Goal: Task Accomplishment & Management: Use online tool/utility

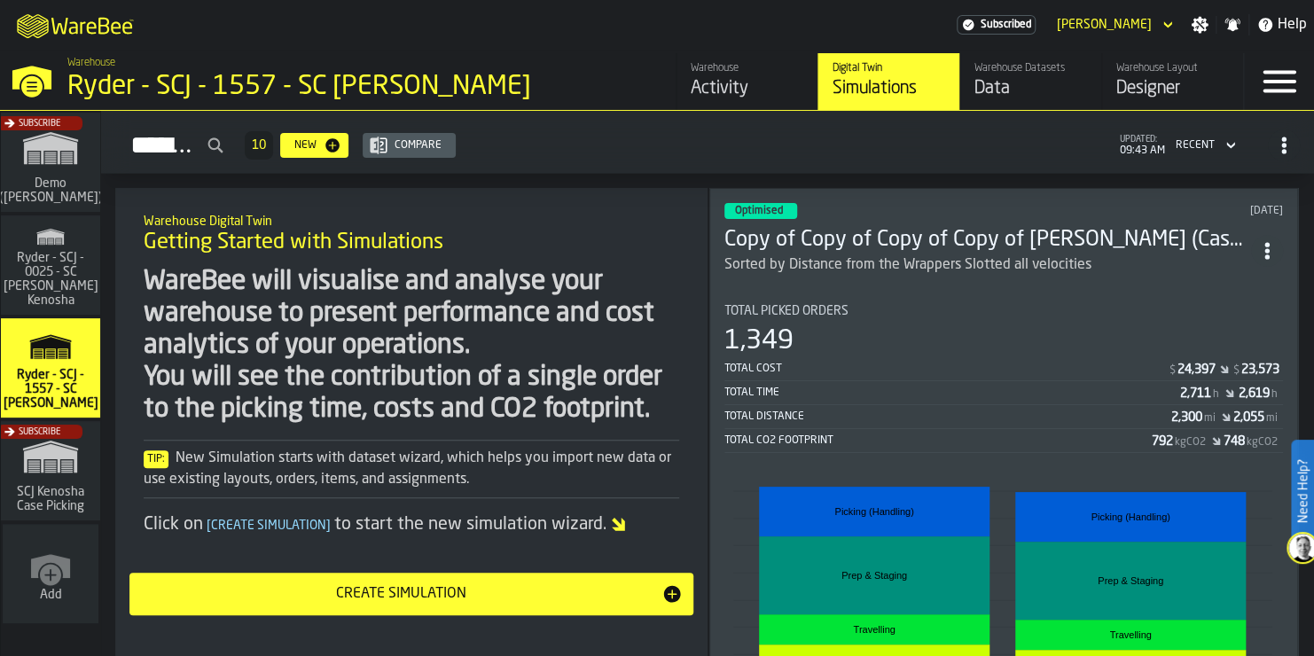
click at [1264, 245] on icon "ItemListCard-DashboardItemContainer" at bounding box center [1268, 251] width 18 height 18
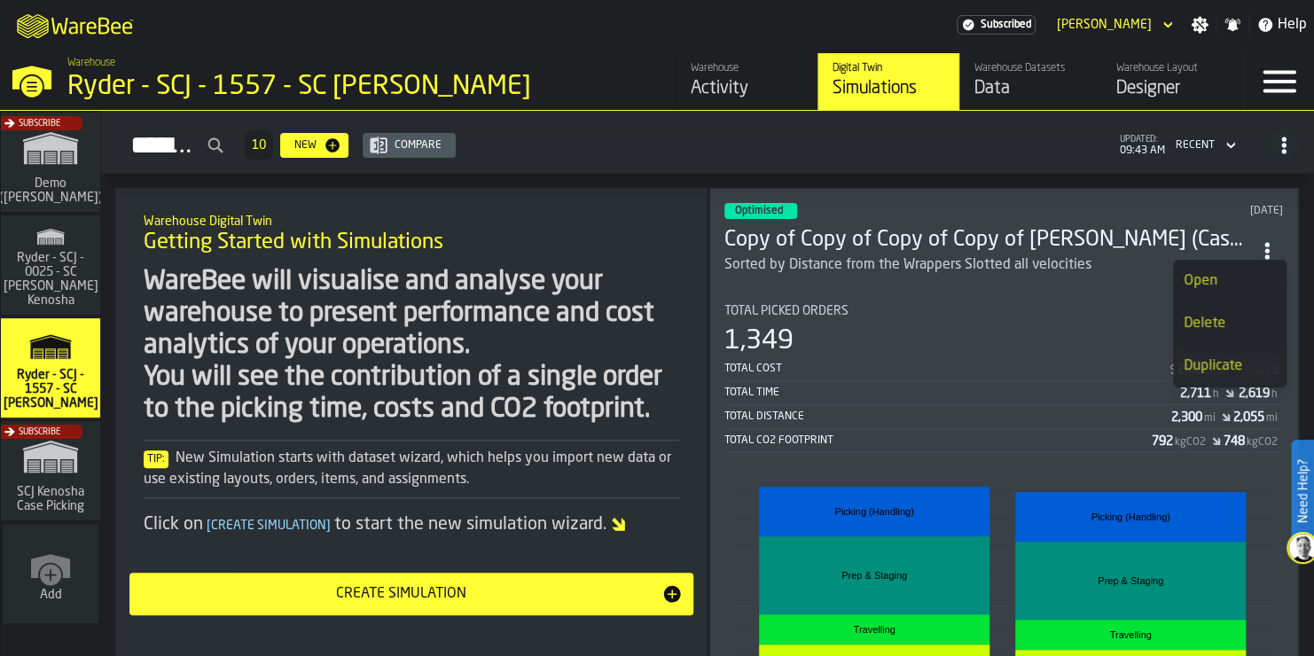
click at [1217, 376] on li "Duplicate" at bounding box center [1230, 366] width 114 height 43
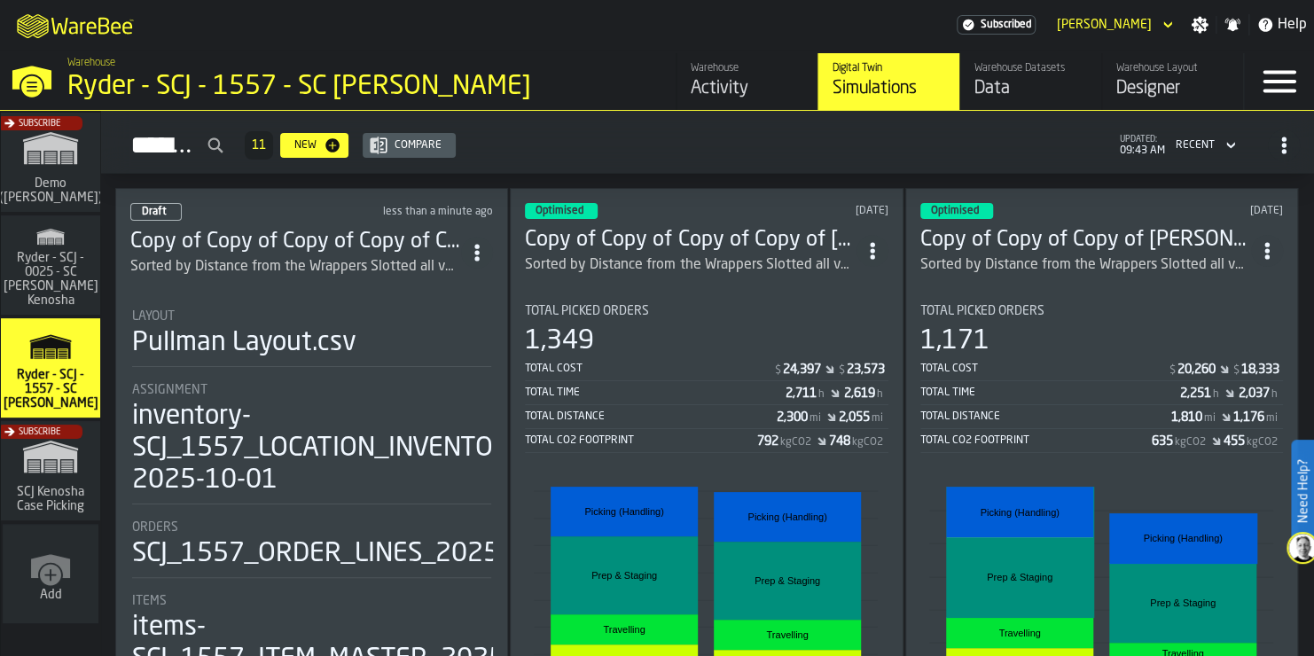
click at [391, 257] on div "Sorted by Distance from the Wrappers Slotted all velocities" at bounding box center [295, 266] width 331 height 21
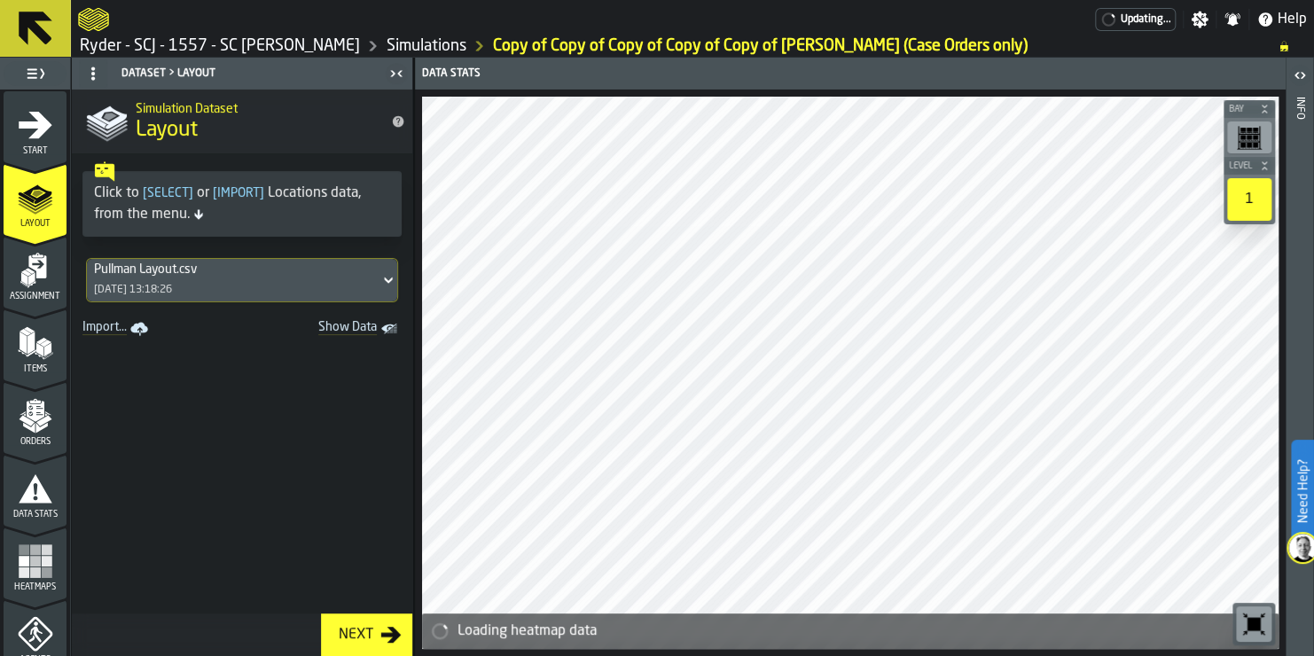
click at [281, 260] on div "Pullman Layout.csv [DATE] 13:18:26" at bounding box center [233, 280] width 293 height 43
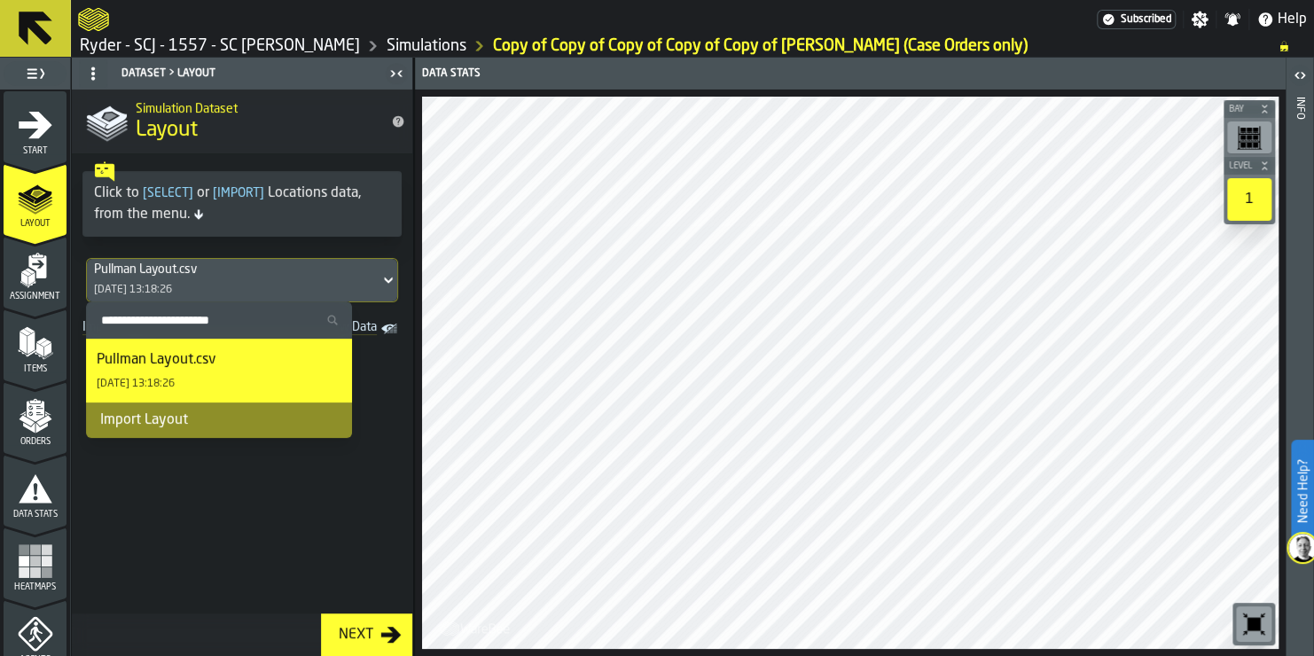
click at [271, 357] on div "Pullman Layout.csv [DATE] 13:18:26" at bounding box center [219, 370] width 245 height 43
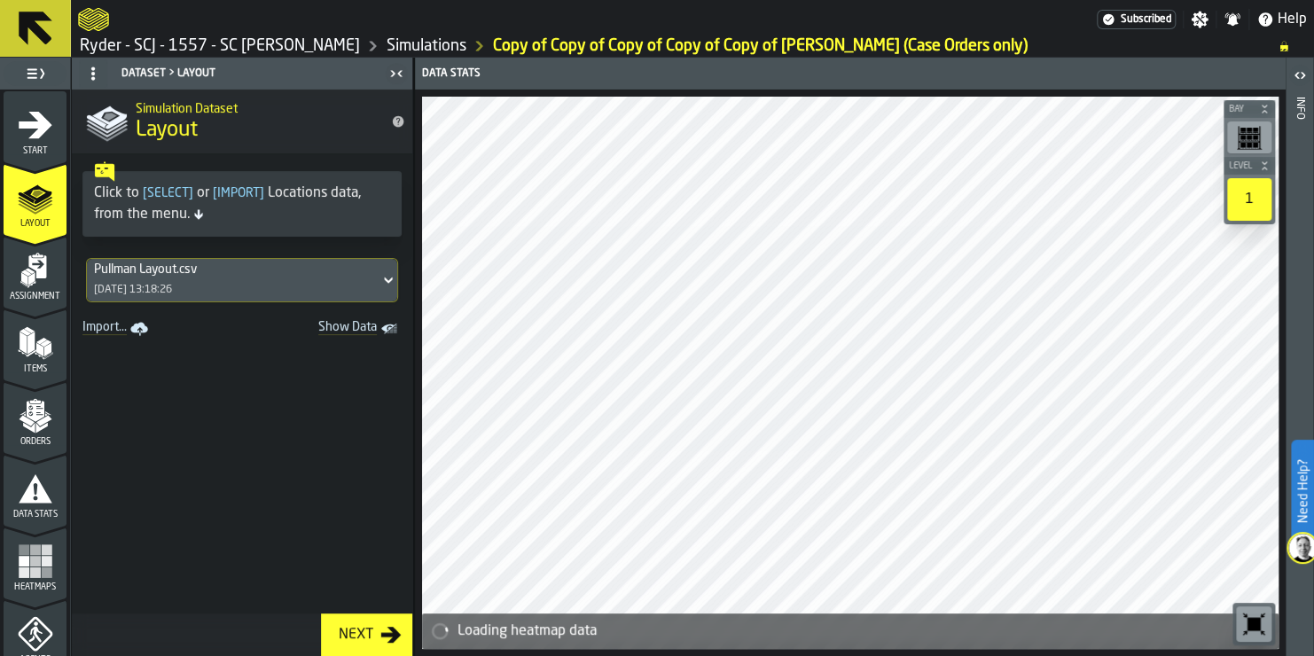
click at [366, 630] on div "Next" at bounding box center [356, 634] width 49 height 21
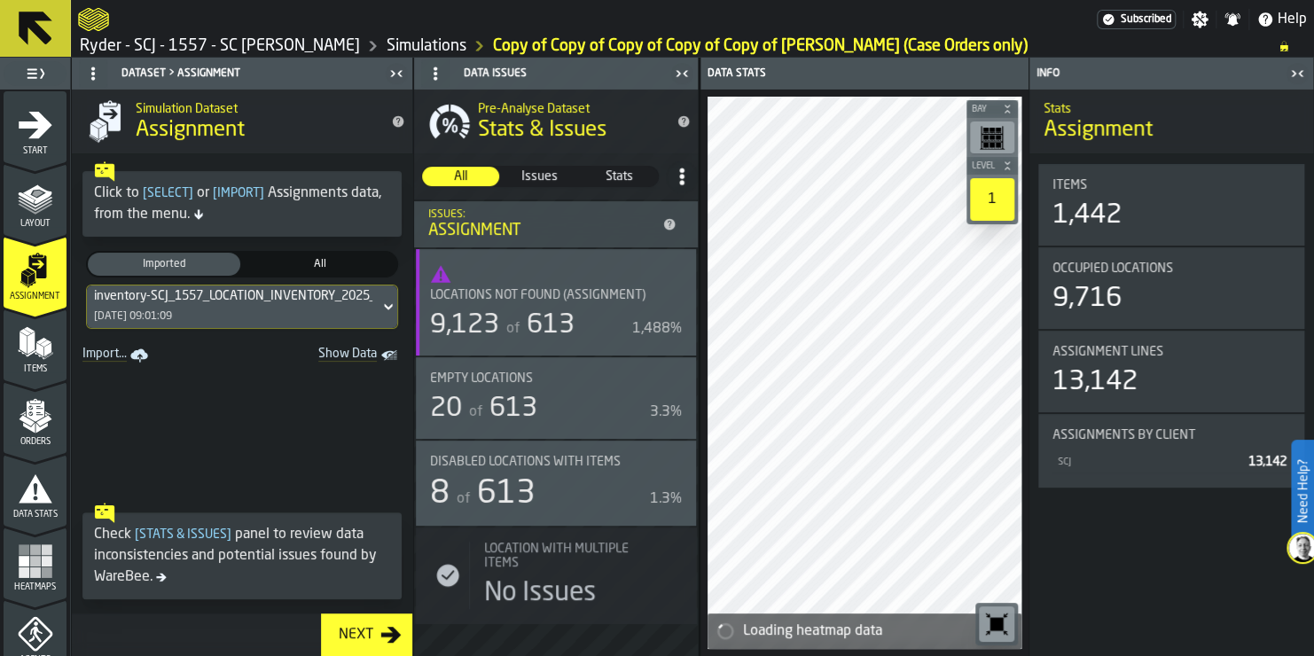
click at [310, 313] on div "inventory-SCJ_1557_LOCATION_INVENTORY_2025_09_30_SNAPSHOT_20251001094654.csv-20…" at bounding box center [233, 307] width 293 height 43
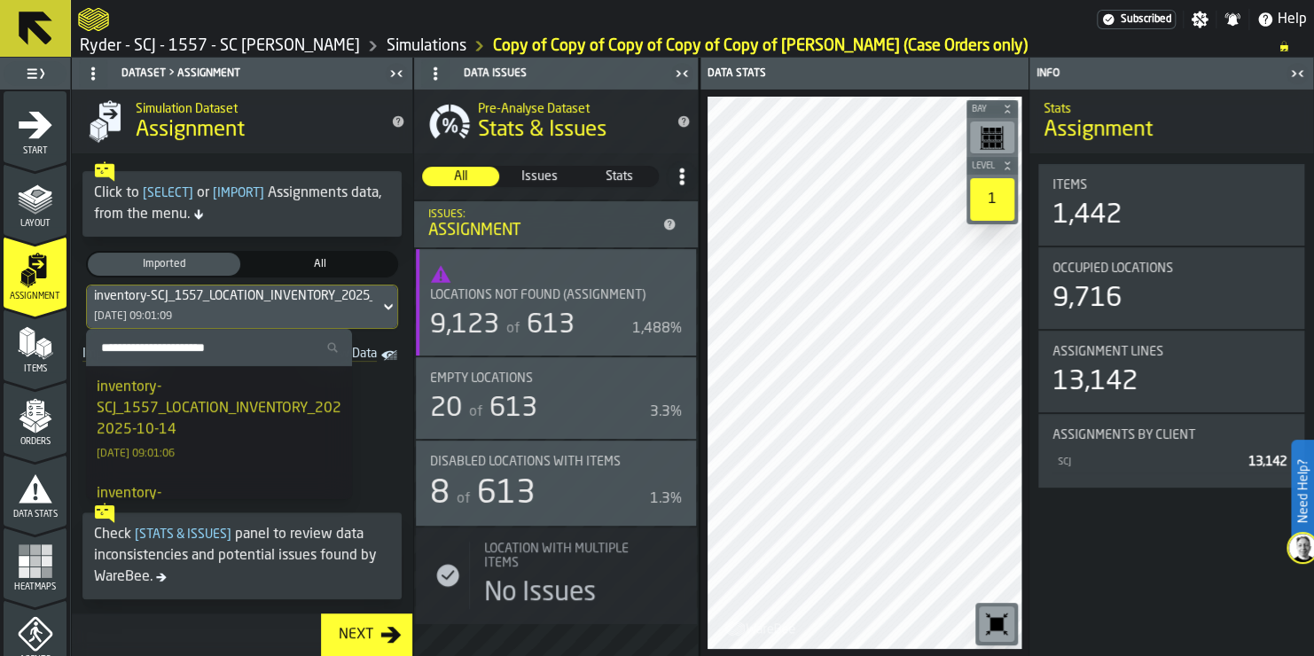
click at [274, 396] on div "inventory-SCJ_1557_LOCATION_INVENTORY_2025_10_13_SNAPSHOT_20251014094620.csv-20…" at bounding box center [365, 409] width 537 height 64
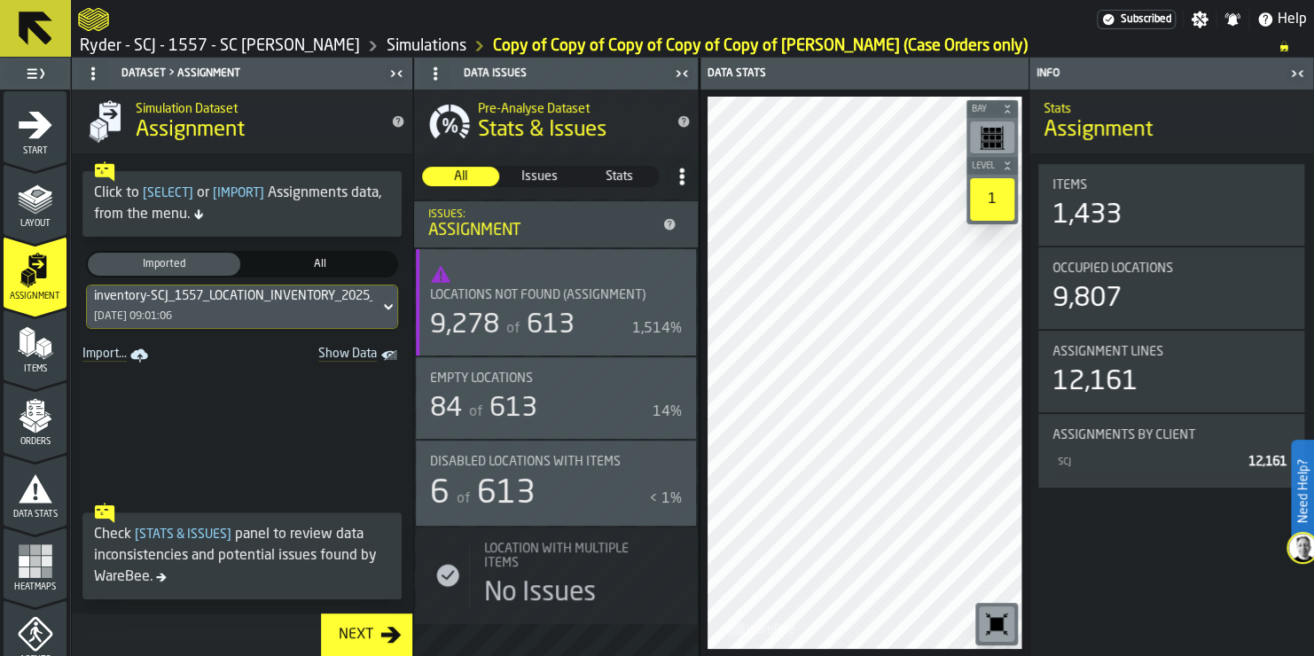
click at [365, 630] on div "Next" at bounding box center [356, 634] width 49 height 21
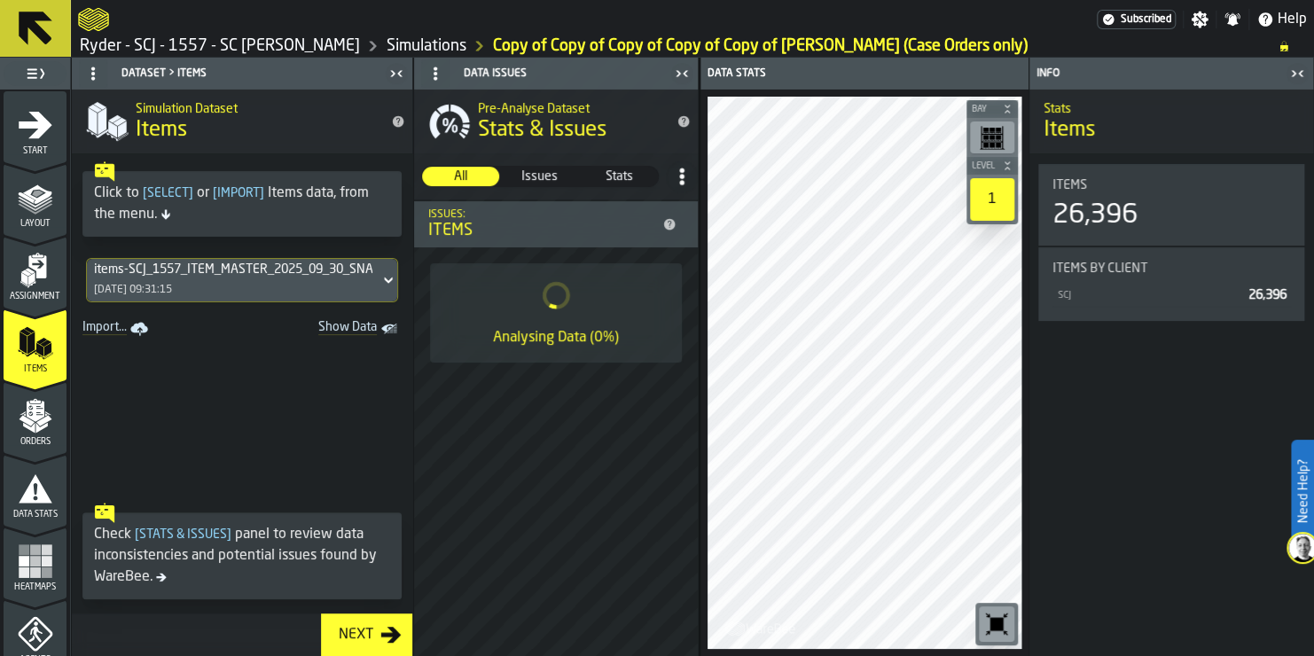
click at [292, 288] on div "items-SCJ_1557_ITEM_MASTER_2025_09_30_SNAPSHOT_20251001095037.csv-2025-10-01 [D…" at bounding box center [233, 280] width 293 height 43
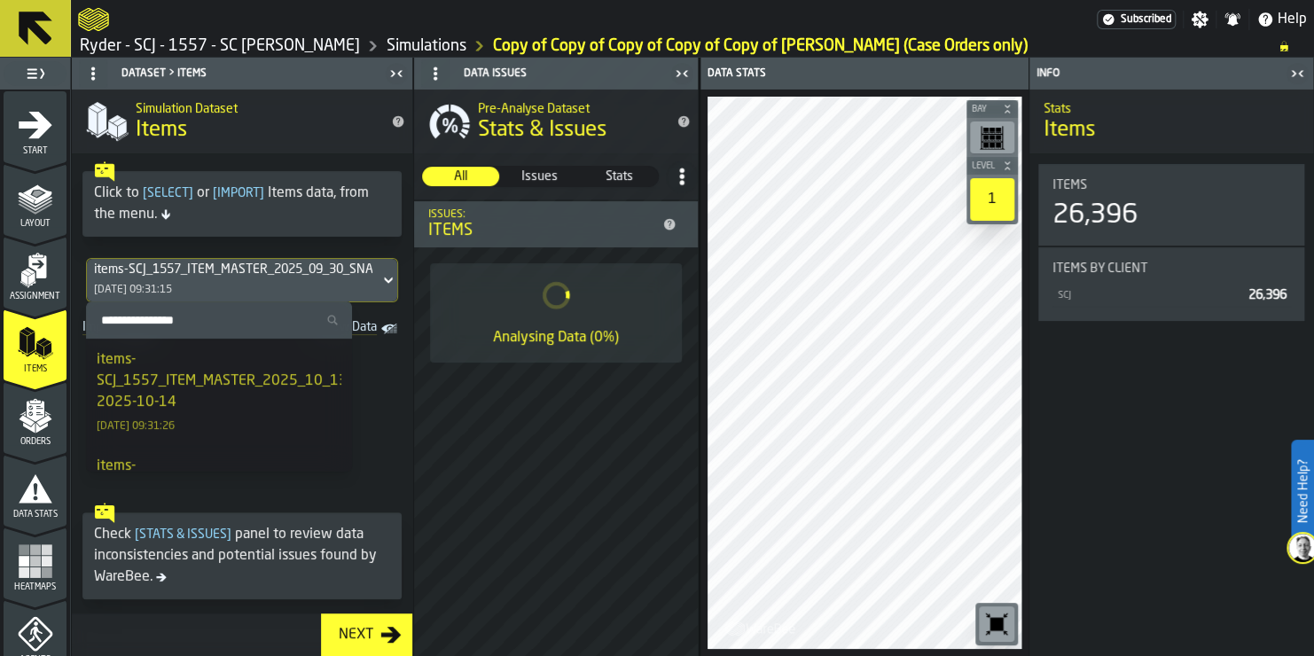
click at [248, 373] on div "items-SCJ_1557_ITEM_MASTER_2025_10_13_SNAPSHOT_20251014095134.csv-2025-10-14" at bounding box center [339, 381] width 485 height 64
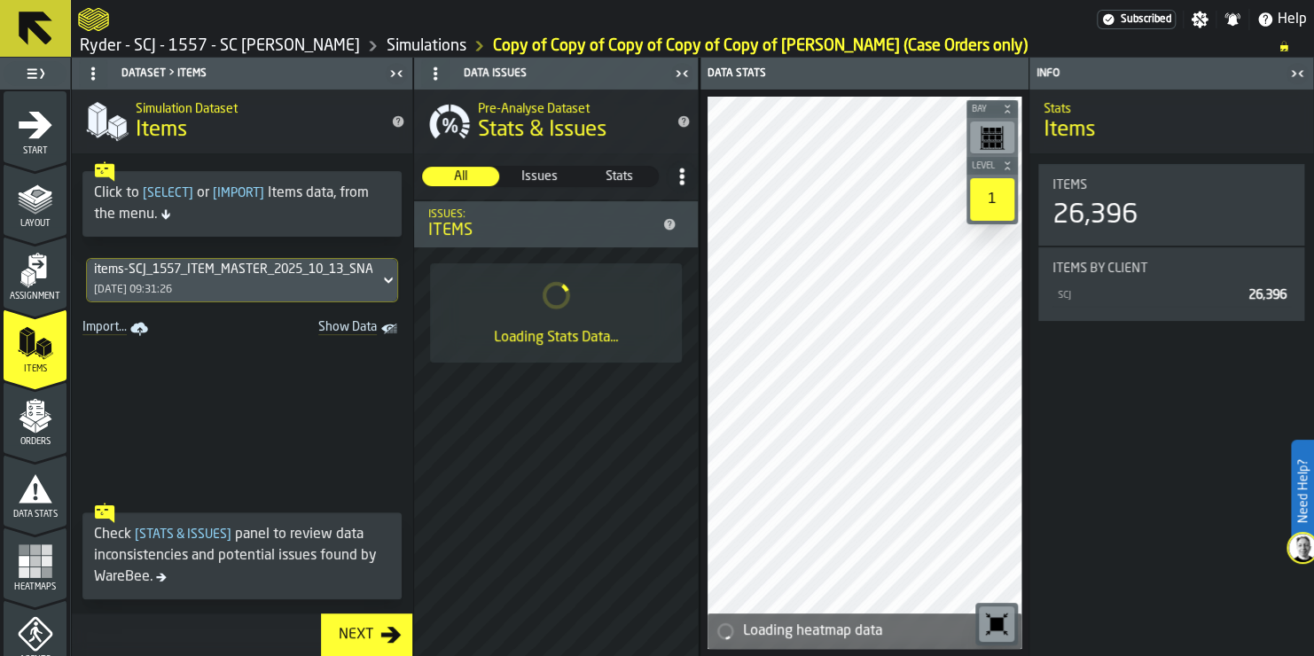
click at [359, 643] on div "Next" at bounding box center [356, 634] width 49 height 21
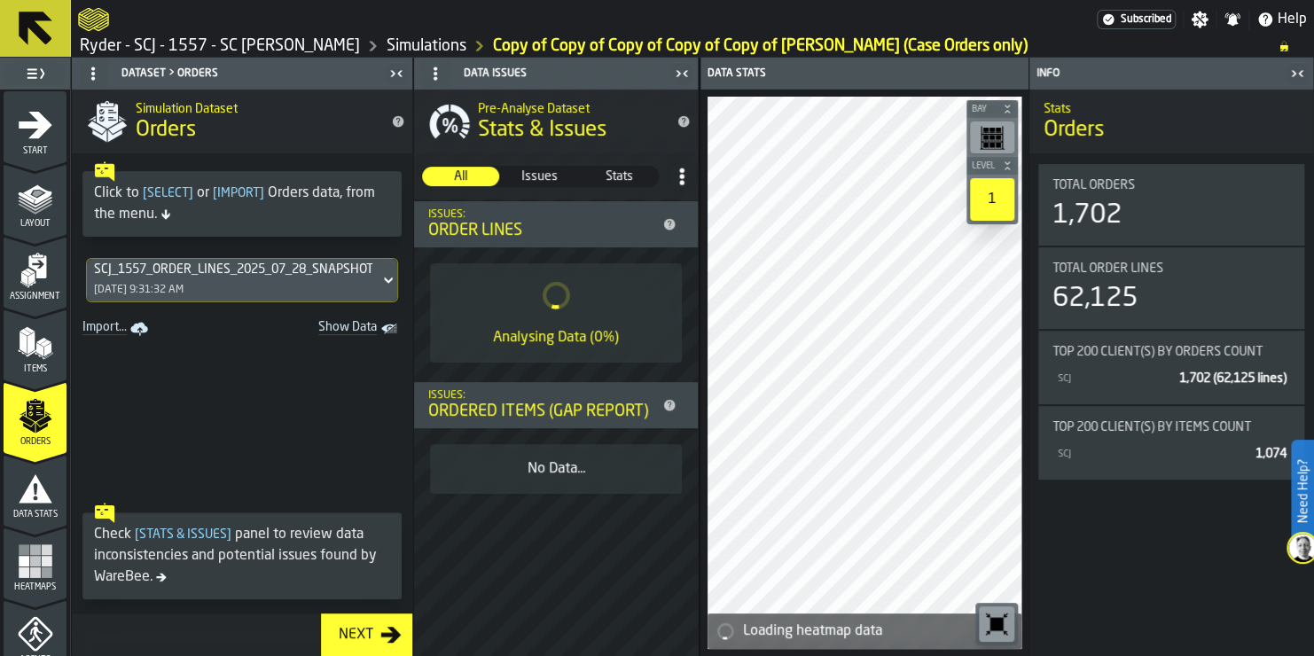
click at [247, 281] on div "SCJ_1557_ORDER_LINES_2025_07_28_SNAPSHOT_20250729095735.csv [DATE] 9:31:32 AM" at bounding box center [233, 280] width 293 height 43
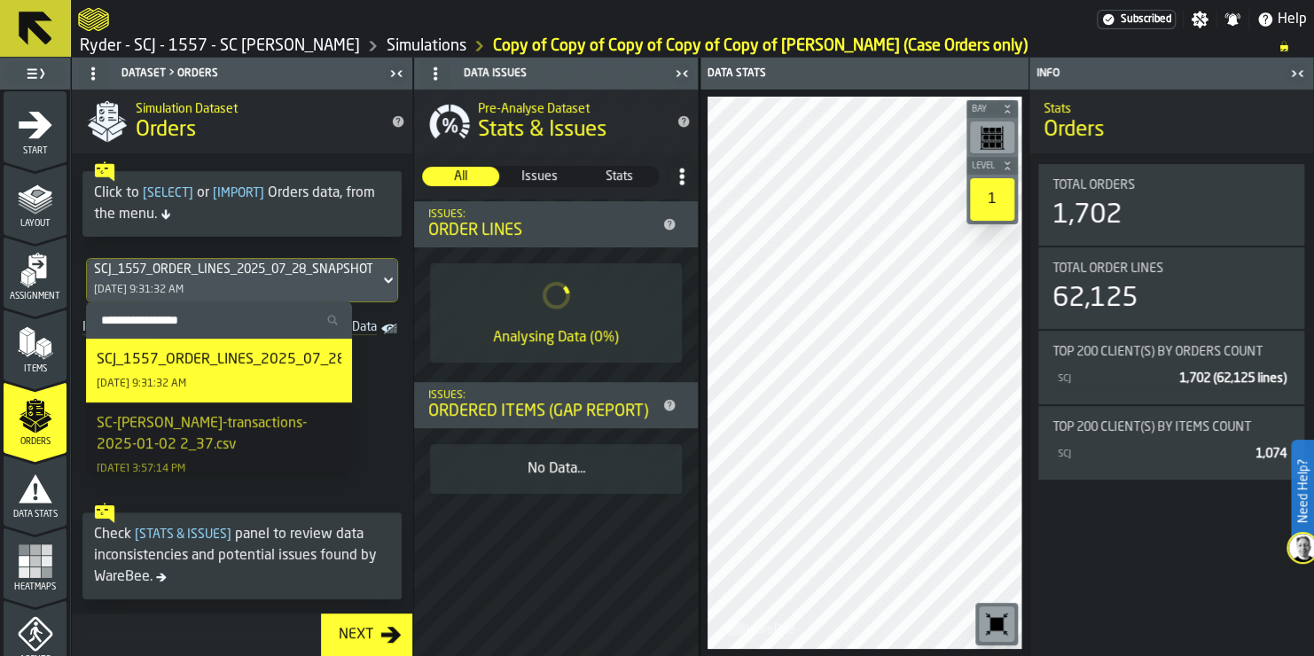
click at [263, 369] on div "SCJ_1557_ORDER_LINES_2025_07_28_SNAPSHOT_20250729095735.csv" at bounding box center [336, 359] width 479 height 21
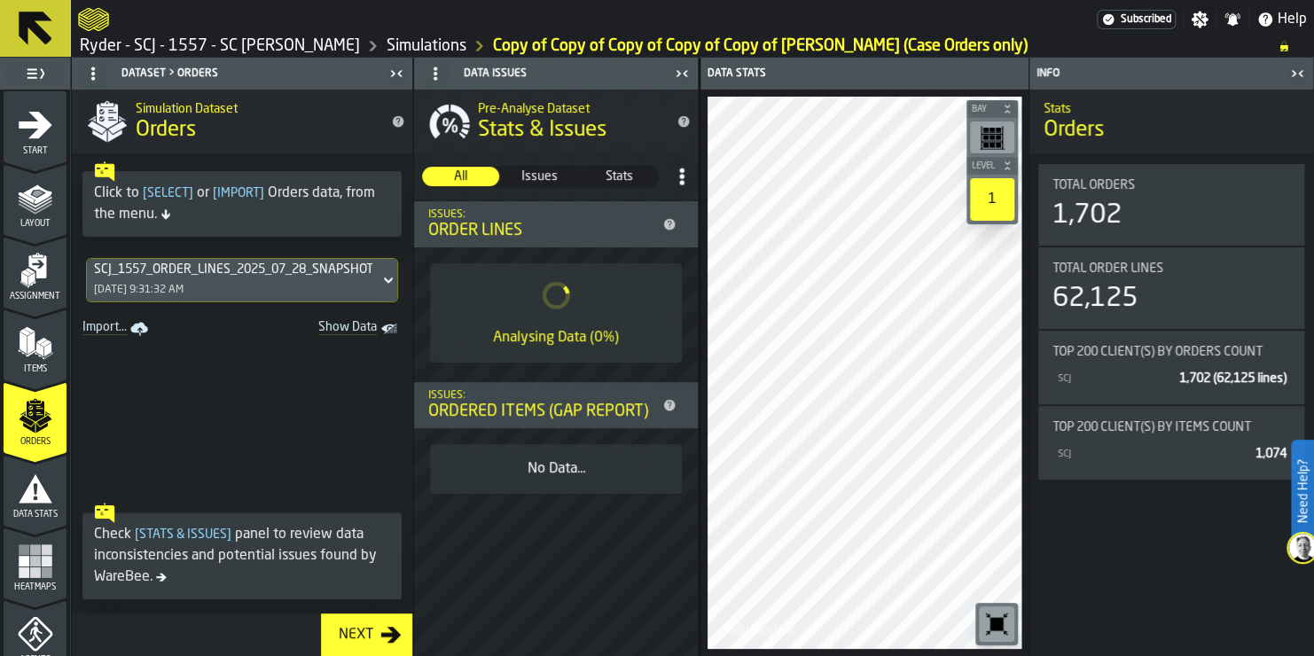
click at [366, 639] on div "Next" at bounding box center [356, 634] width 49 height 21
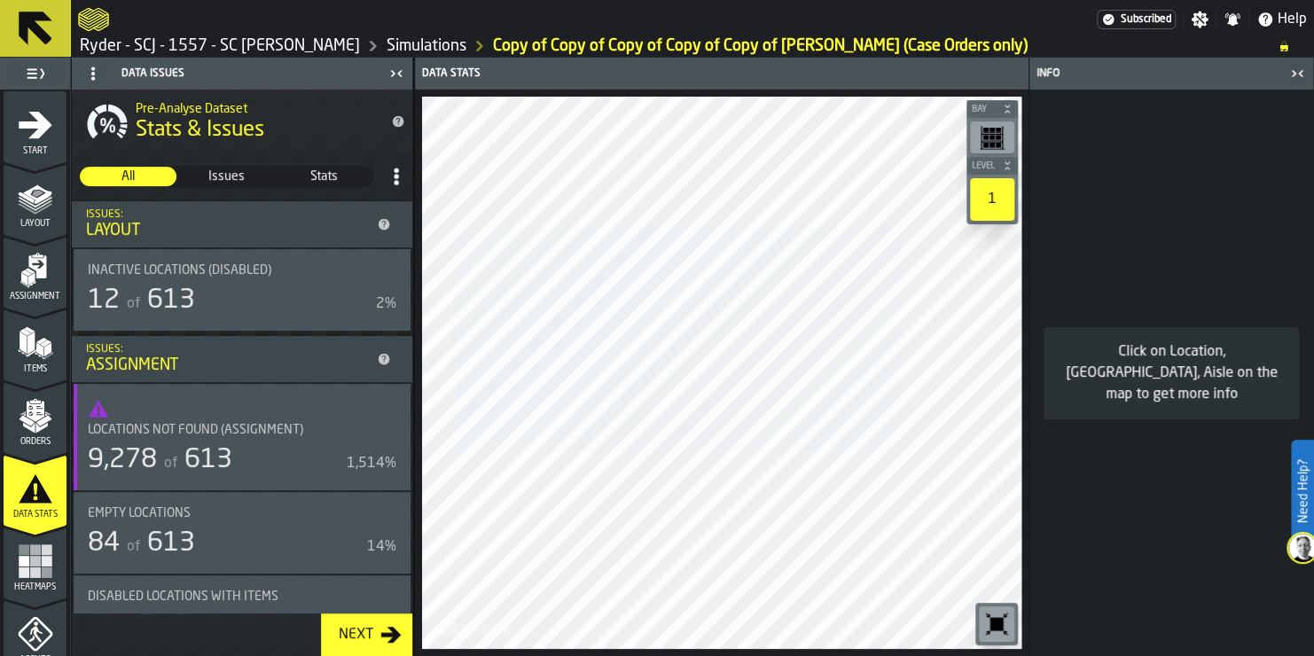
click at [361, 629] on div "Next" at bounding box center [356, 634] width 49 height 21
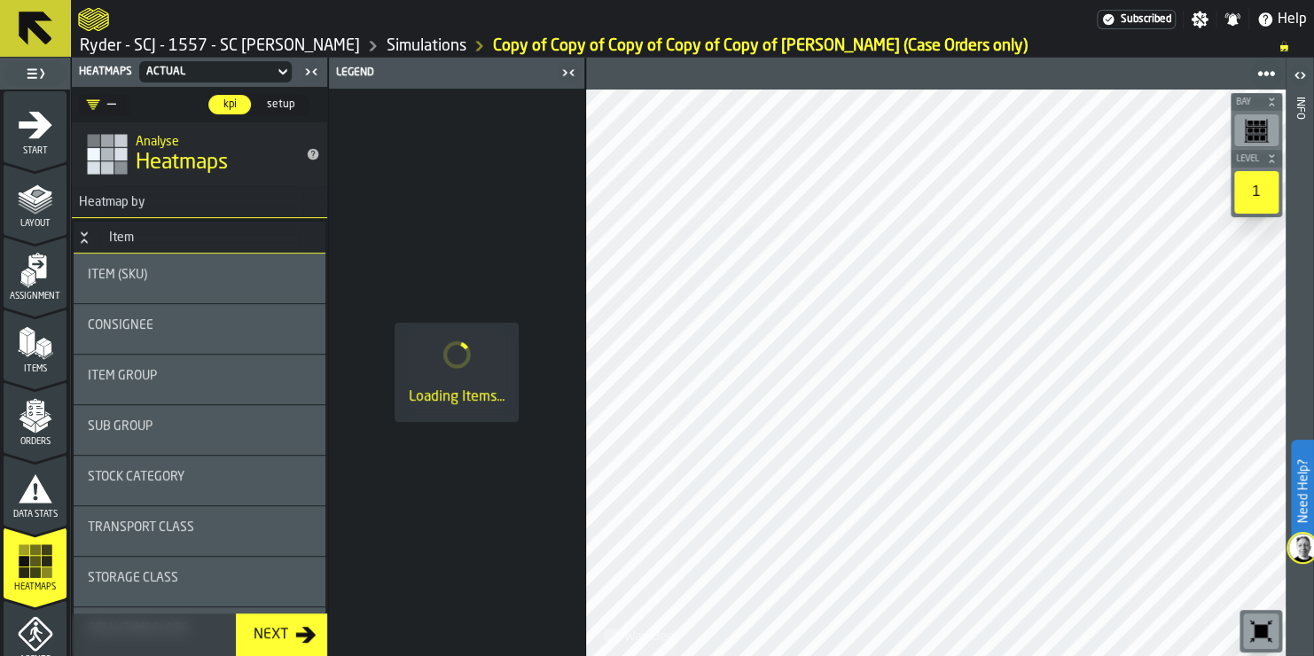
click at [271, 632] on div "Next" at bounding box center [271, 634] width 49 height 21
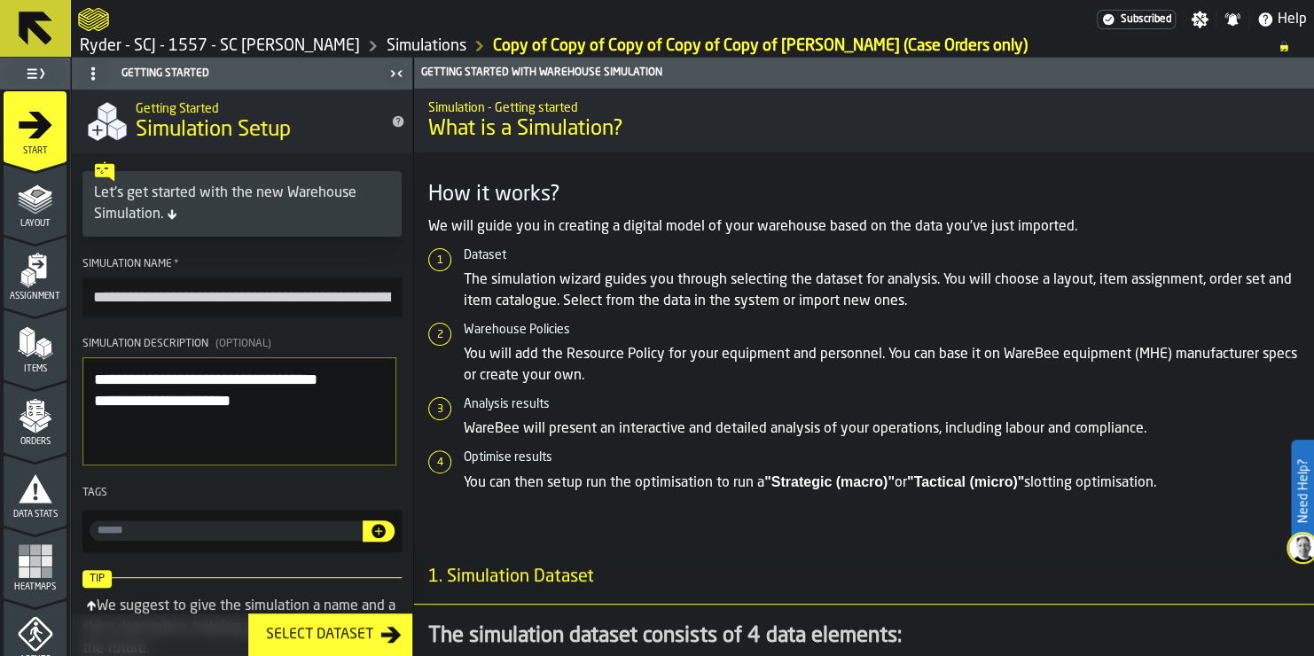
scroll to position [0, 190]
drag, startPoint x: 86, startPoint y: 298, endPoint x: 417, endPoint y: 308, distance: 331.0
click at [417, 308] on main "**********" at bounding box center [657, 357] width 1314 height 599
click at [263, 302] on input "**********" at bounding box center [239, 298] width 314 height 41
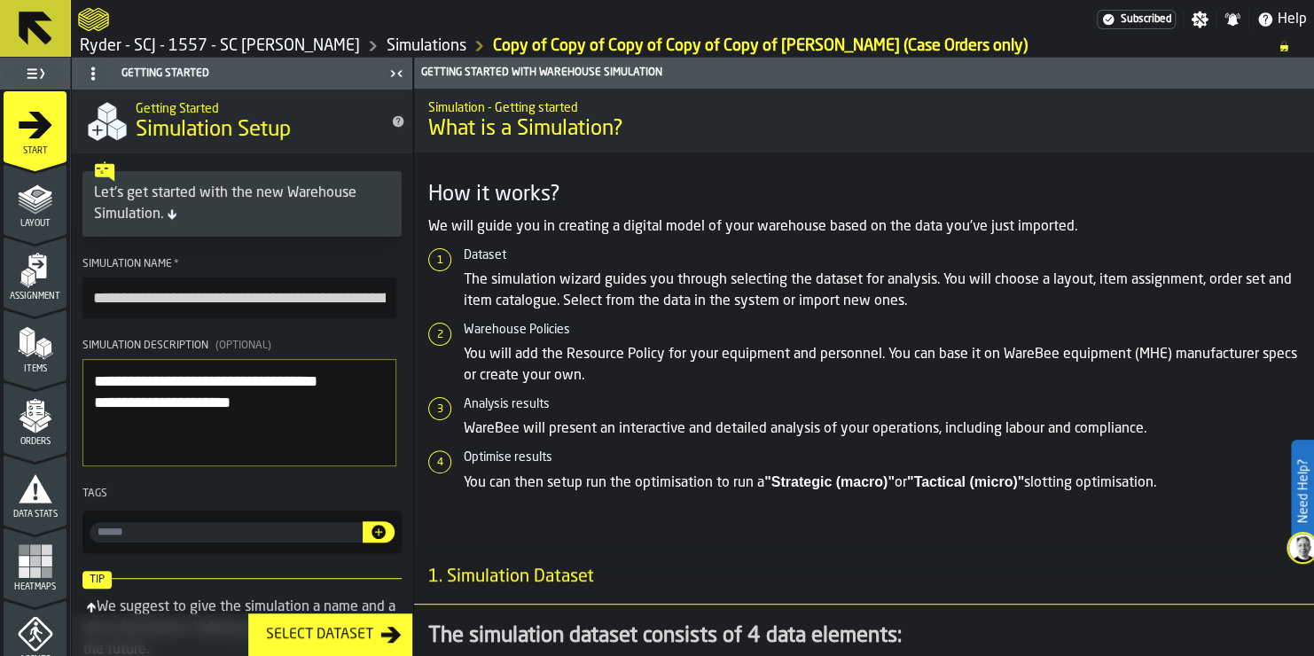
drag, startPoint x: 256, startPoint y: 296, endPoint x: 8, endPoint y: 290, distance: 248.4
click at [8, 290] on aside "**********" at bounding box center [206, 357] width 413 height 599
type input "**********"
click at [316, 629] on div "Select Dataset" at bounding box center [320, 634] width 122 height 21
click at [27, 207] on polygon "menu Layout" at bounding box center [35, 205] width 35 height 11
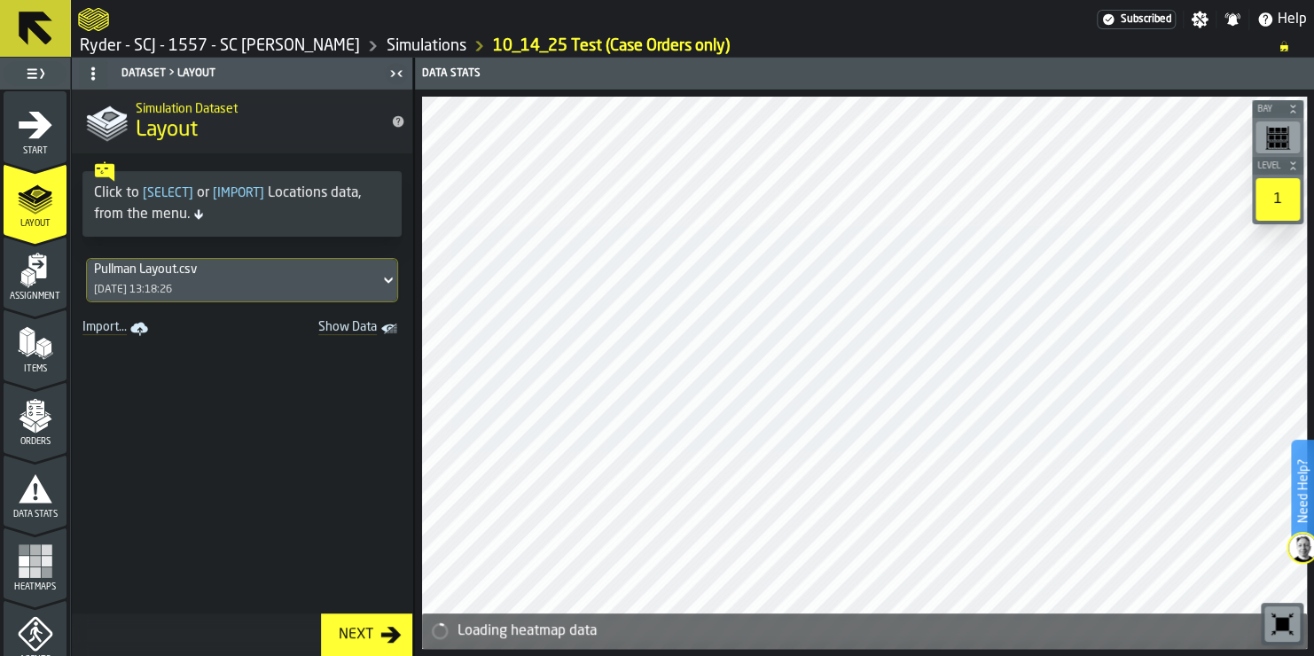
click at [249, 293] on div "Pullman Layout.csv [DATE] 13:18:26" at bounding box center [233, 280] width 293 height 43
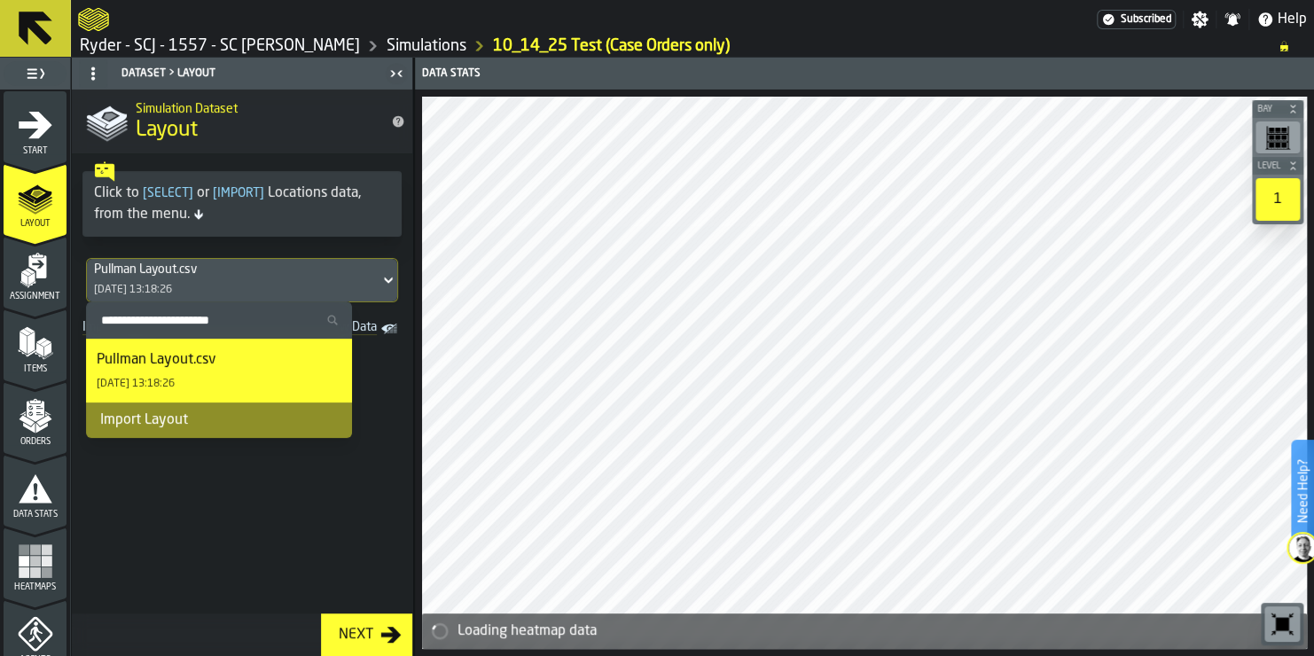
click at [249, 293] on div "Pullman Layout.csv [DATE] 13:18:26" at bounding box center [233, 280] width 293 height 43
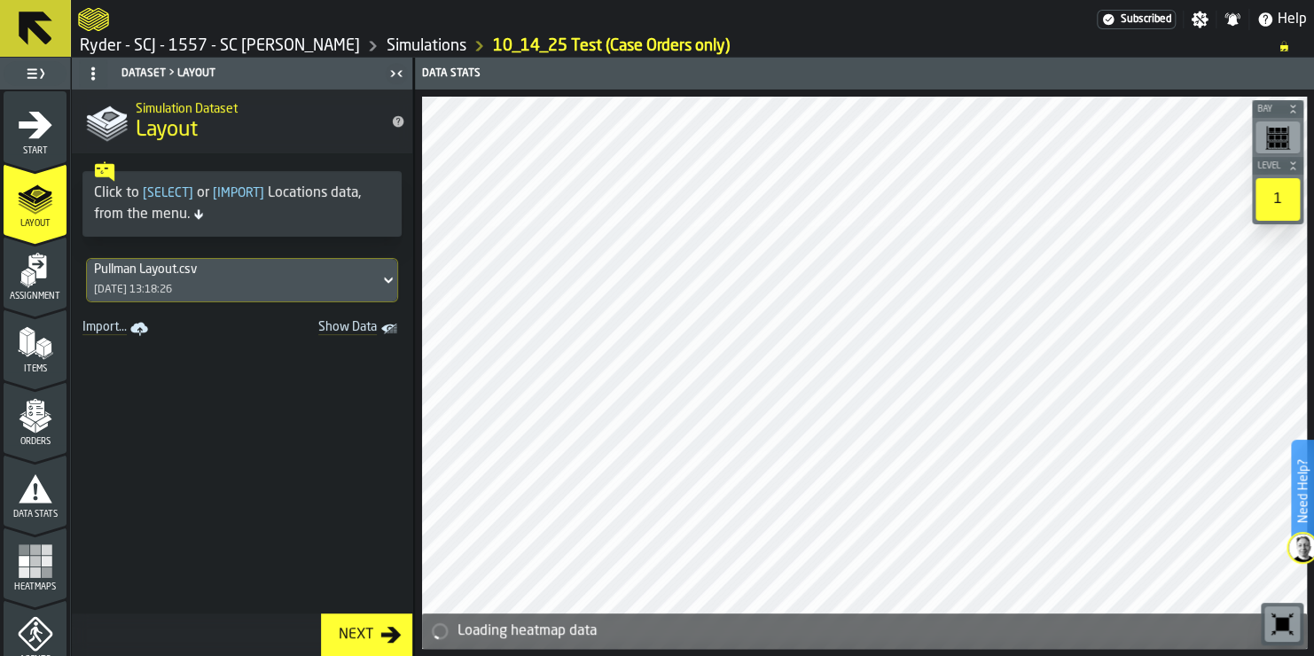
click at [19, 265] on icon "menu Assignment" at bounding box center [35, 270] width 35 height 35
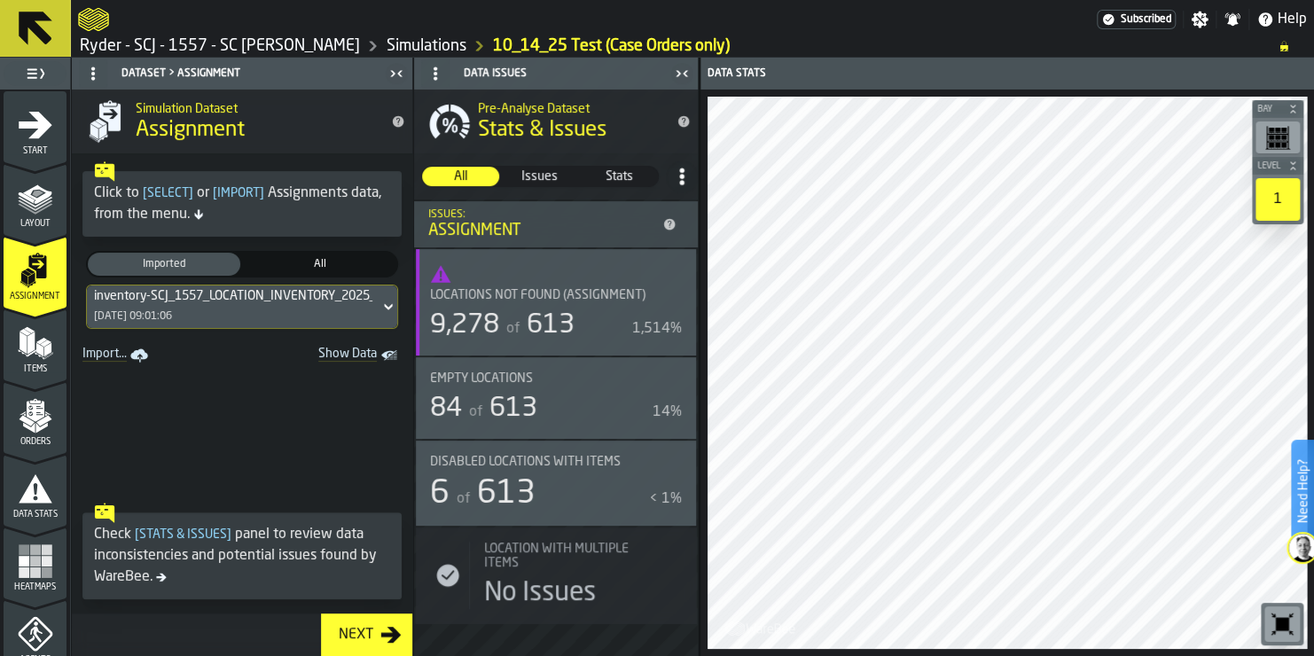
click at [7, 343] on div "Items" at bounding box center [35, 350] width 63 height 49
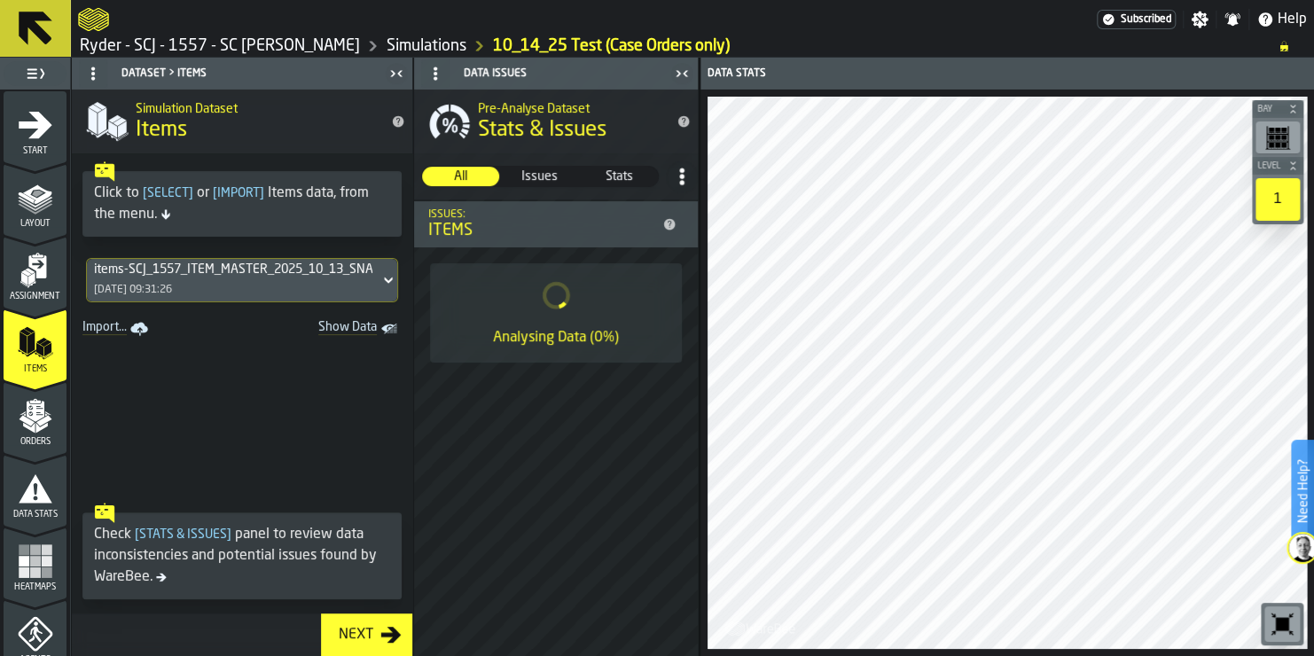
click at [18, 433] on icon "menu Orders" at bounding box center [35, 415] width 35 height 35
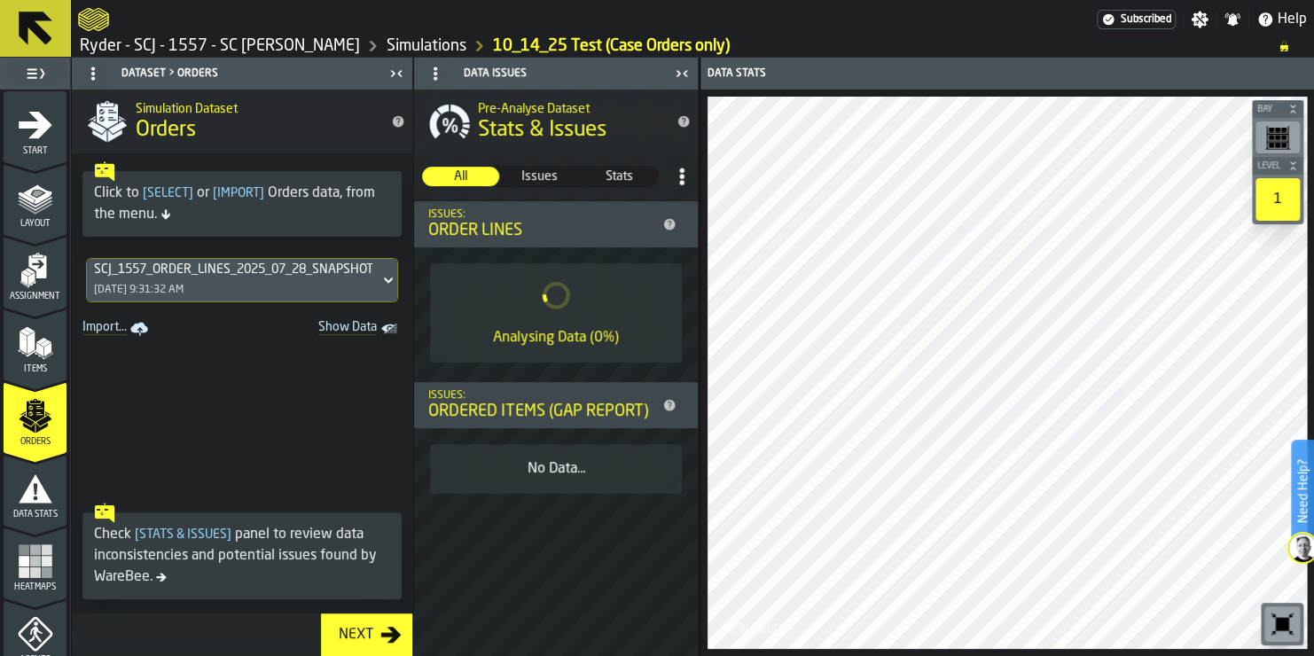
click at [30, 507] on div "Data Stats" at bounding box center [35, 495] width 63 height 49
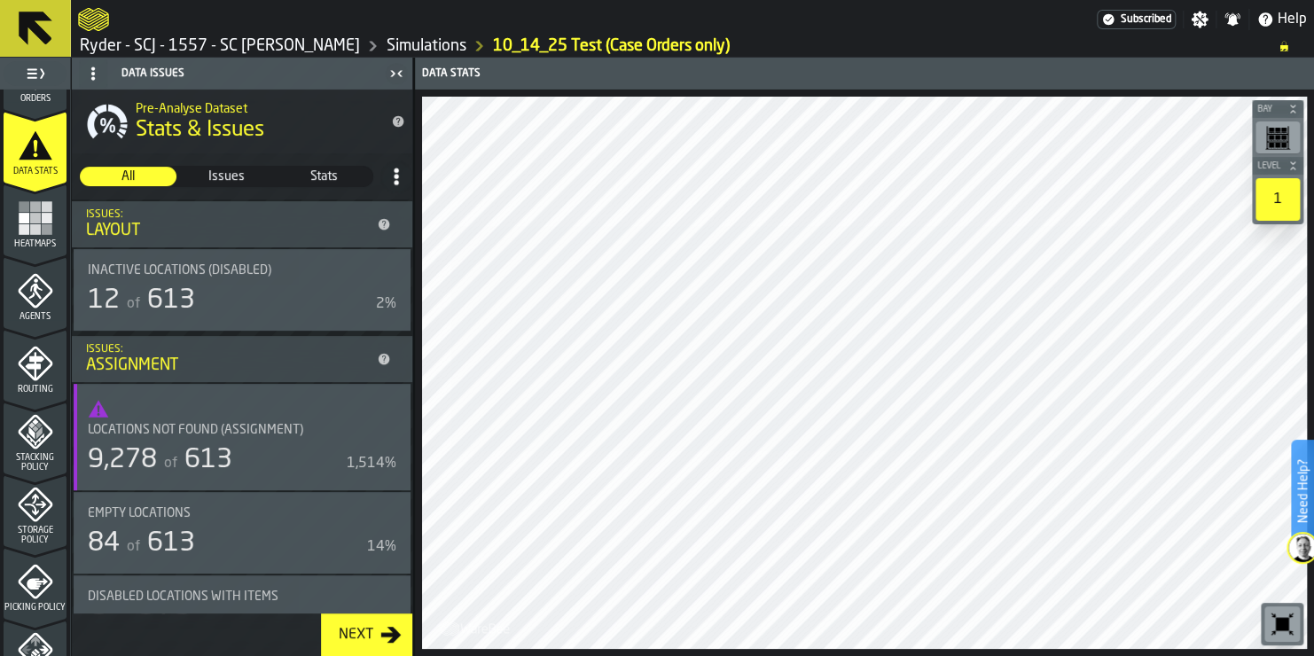
scroll to position [355, 0]
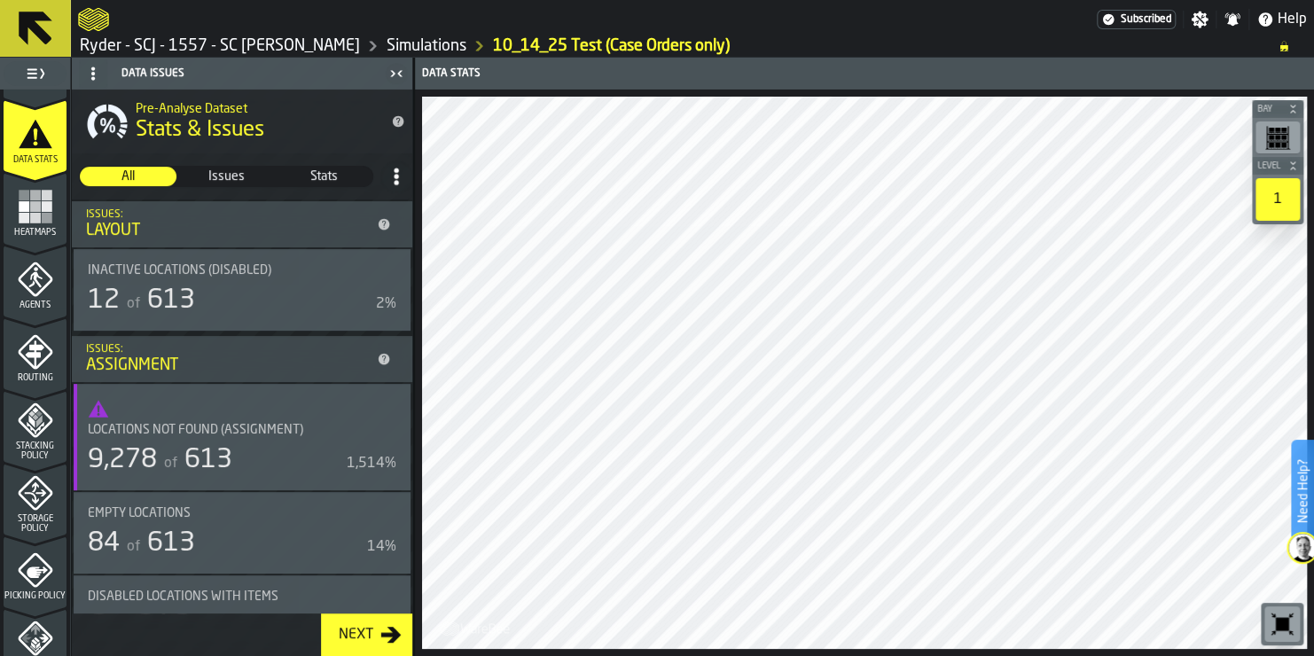
click at [43, 311] on icon "menu Agents" at bounding box center [35, 317] width 63 height 17
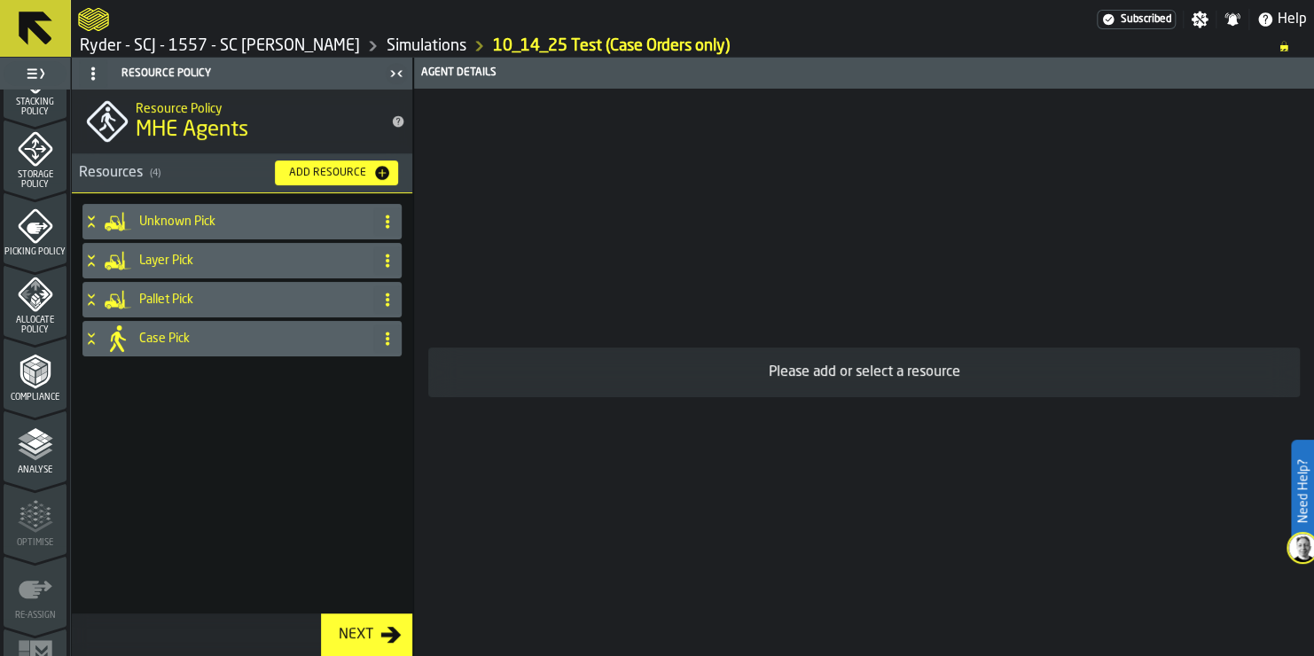
scroll to position [710, 0]
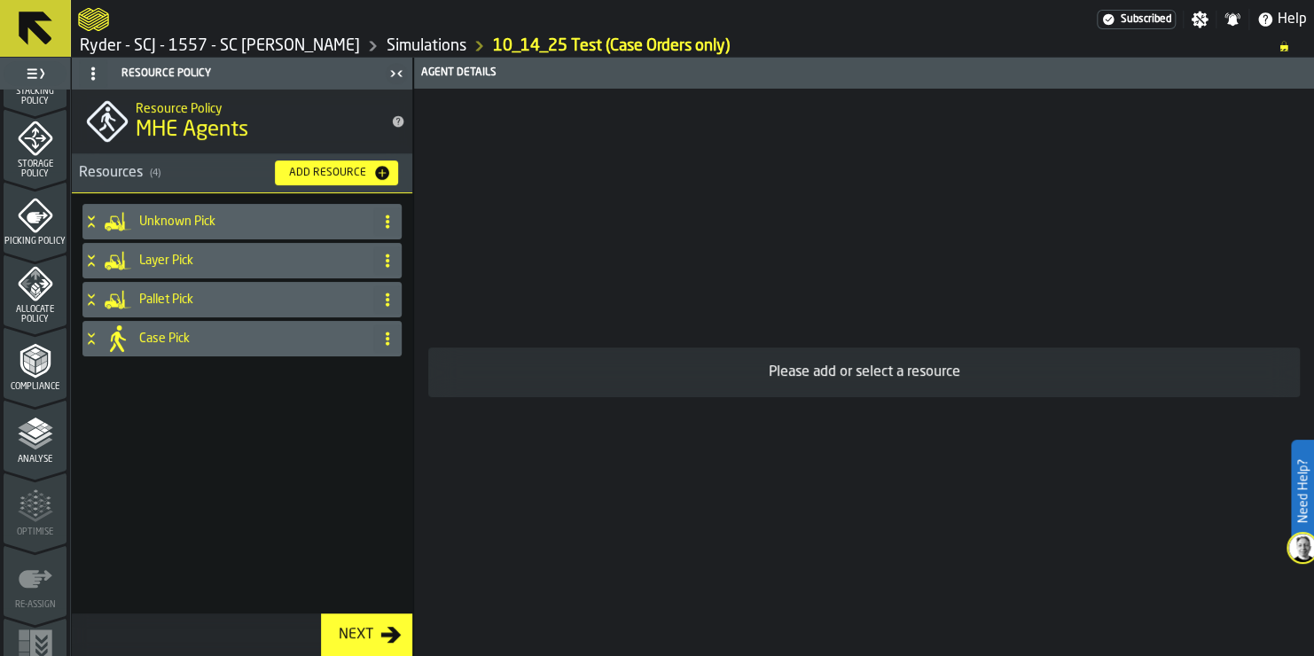
click at [43, 441] on polyline "menu Analyse" at bounding box center [35, 444] width 35 height 12
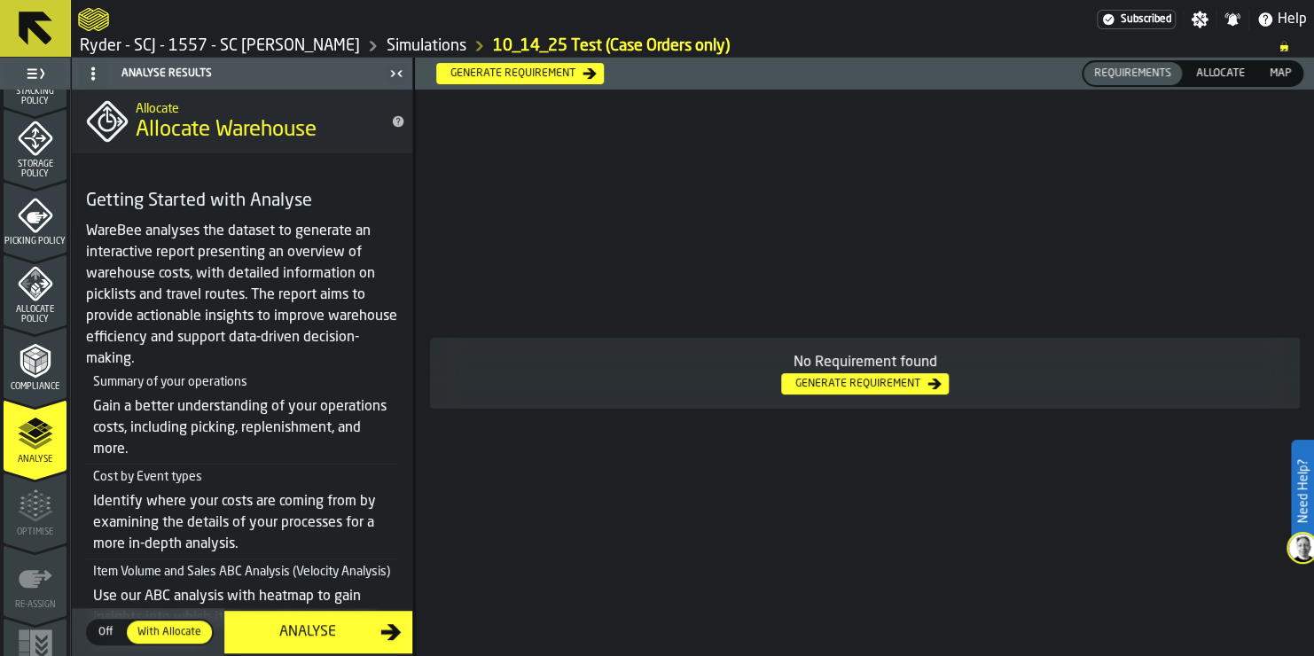
click at [303, 632] on div "Analyse" at bounding box center [307, 632] width 145 height 21
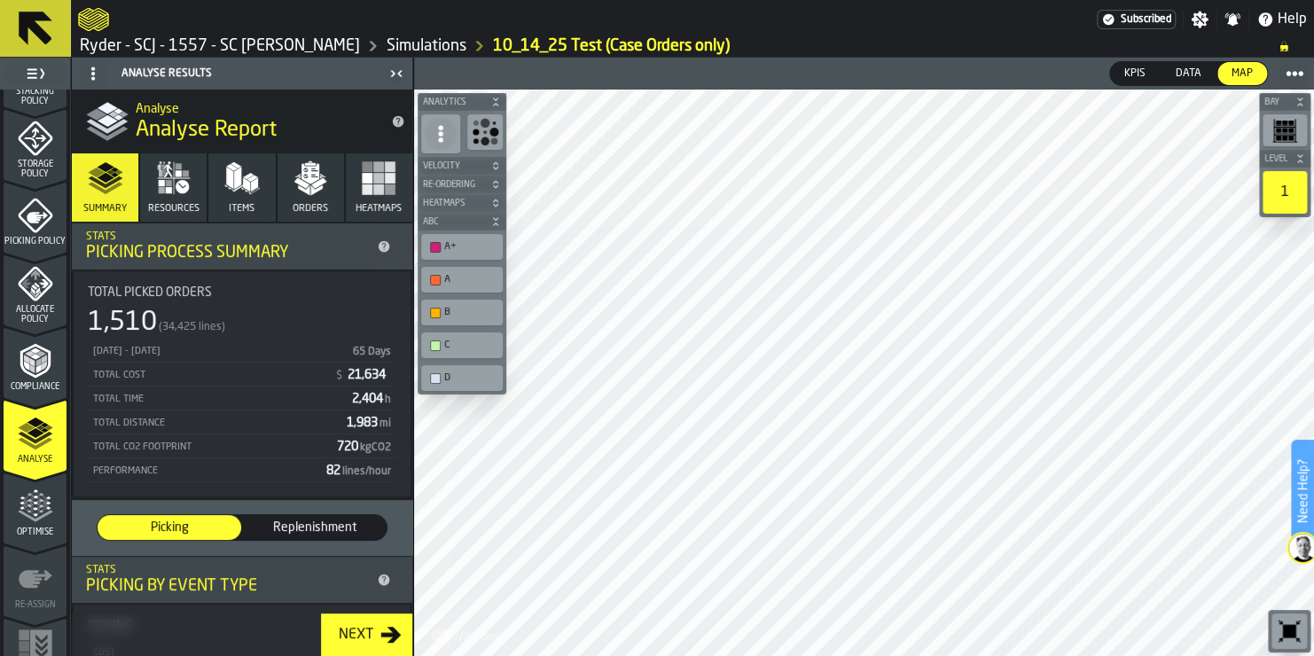
click at [368, 633] on div "Next" at bounding box center [356, 634] width 49 height 21
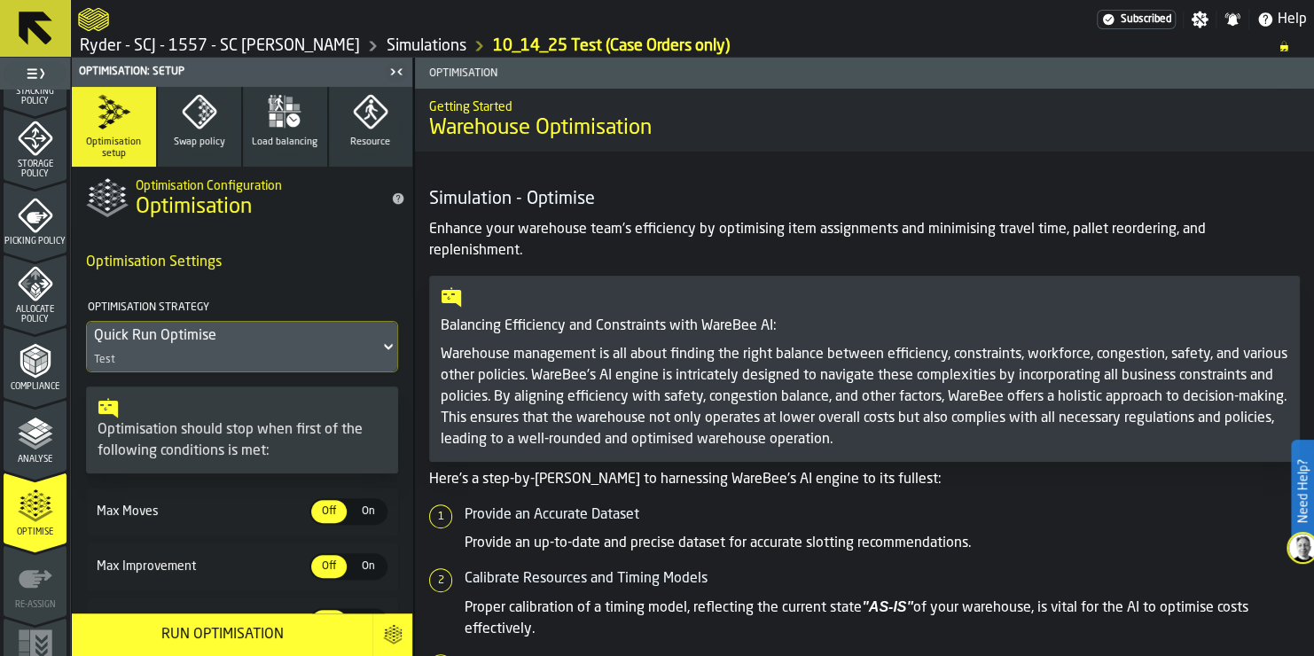
click at [368, 633] on button "Run Optimisation" at bounding box center [222, 635] width 301 height 43
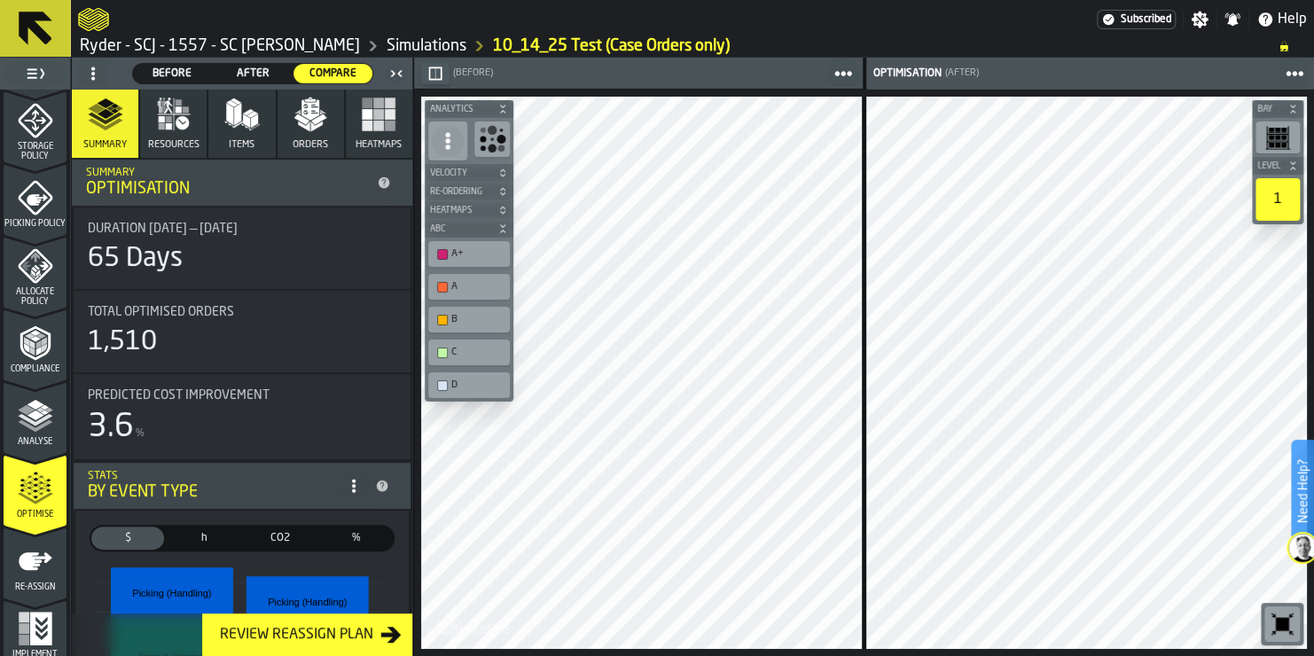
scroll to position [744, 0]
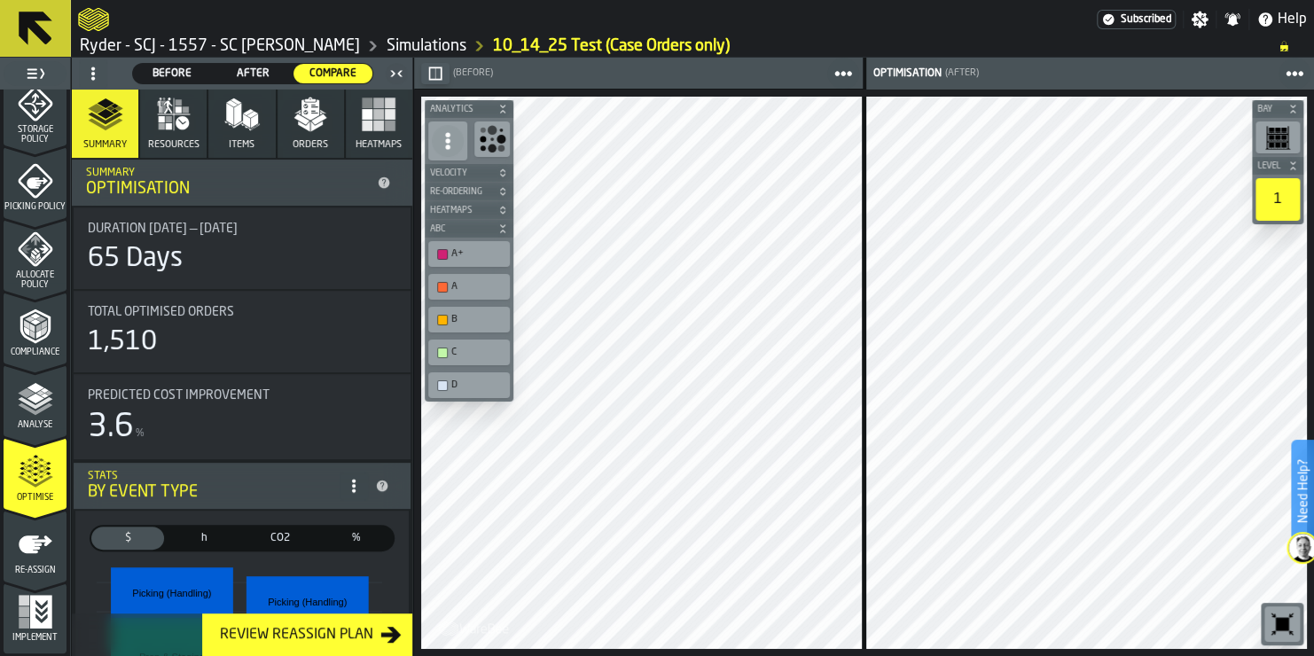
click at [320, 643] on div "Review Reassign Plan" at bounding box center [297, 634] width 168 height 21
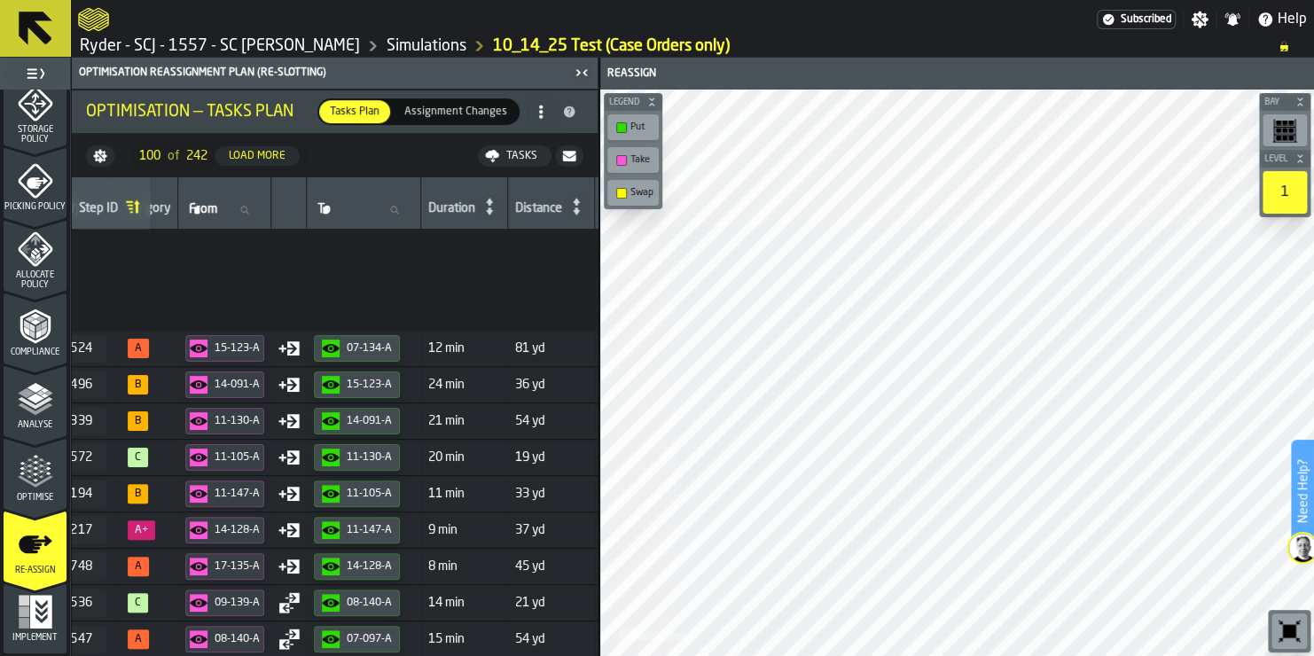
scroll to position [0, 297]
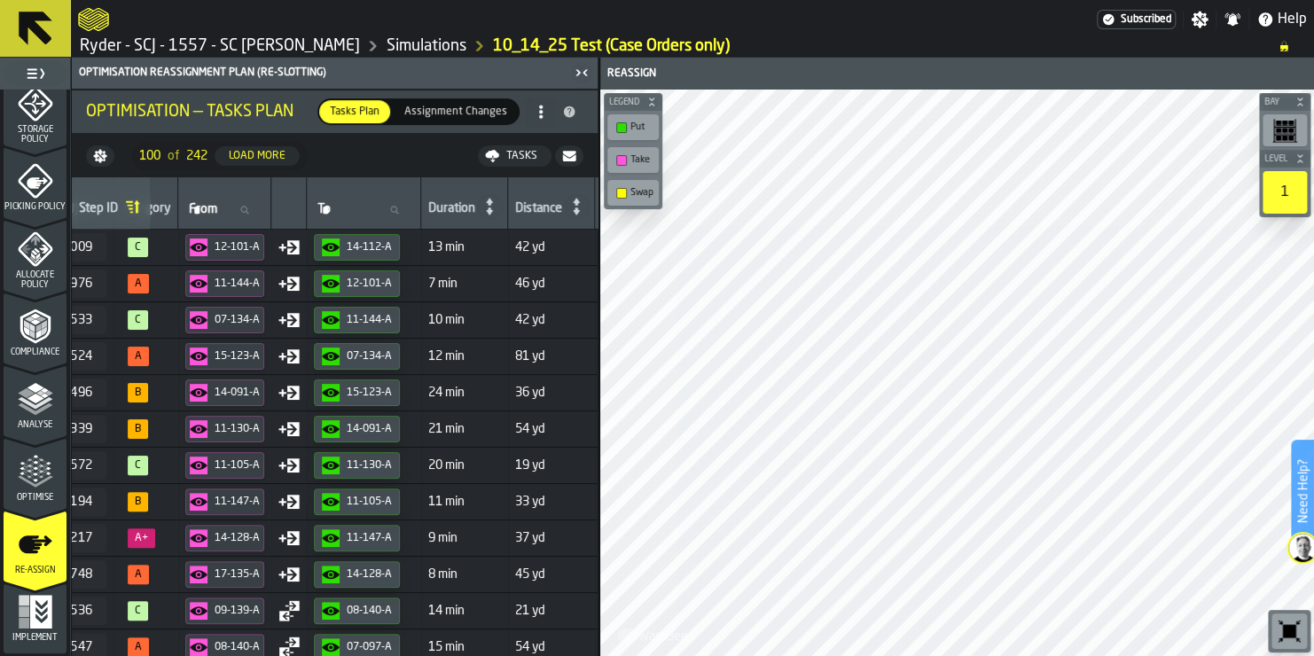
click at [471, 106] on span "Assignment Changes" at bounding box center [455, 112] width 117 height 16
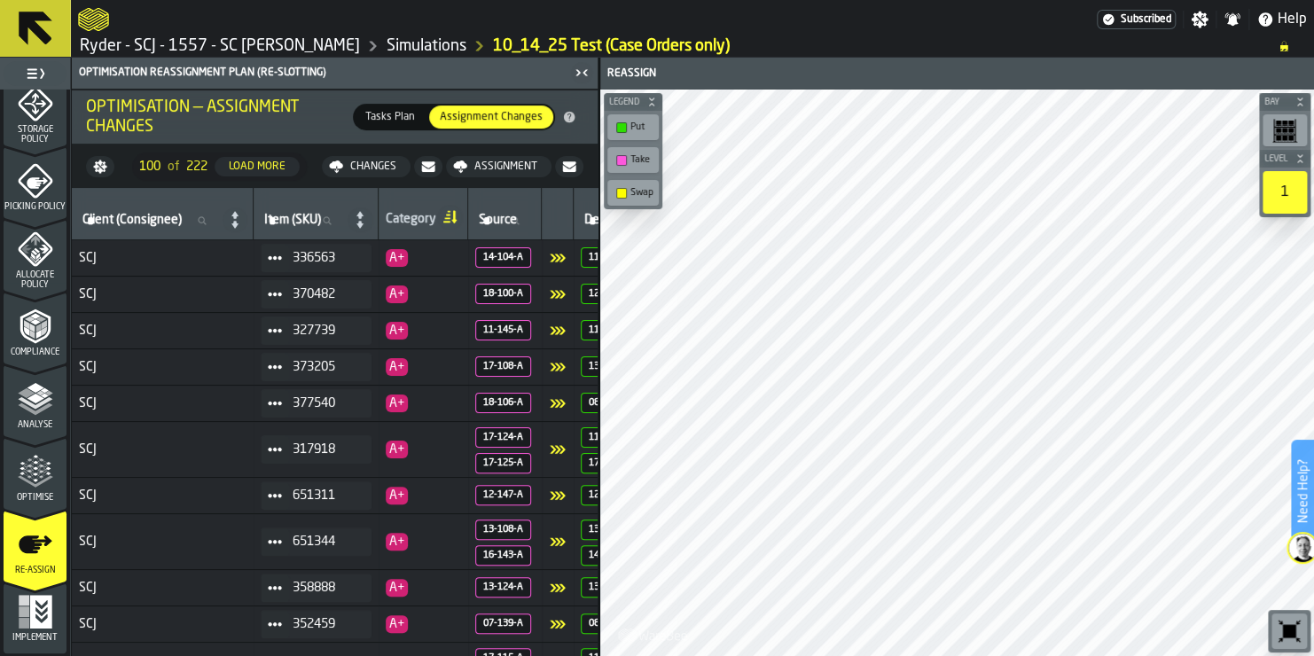
click at [480, 166] on div "Assignment" at bounding box center [505, 167] width 77 height 12
